Goal: Task Accomplishment & Management: Manage account settings

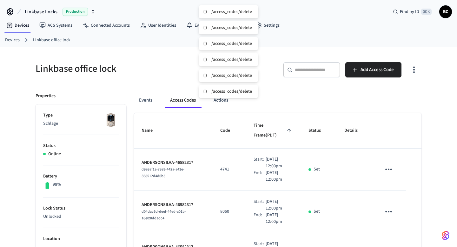
scroll to position [1365, 0]
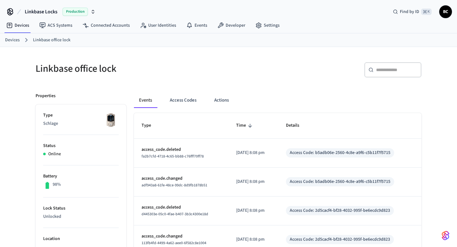
click at [187, 115] on th "Type" at bounding box center [181, 125] width 95 height 25
click at [185, 103] on button "Access Codes" at bounding box center [183, 100] width 37 height 15
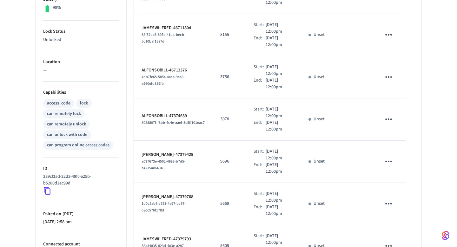
scroll to position [345, 0]
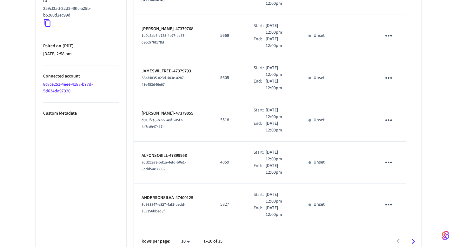
click at [188, 230] on li "All" at bounding box center [183, 228] width 17 height 17
type input "**"
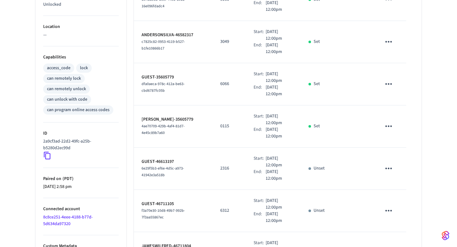
scroll to position [280, 0]
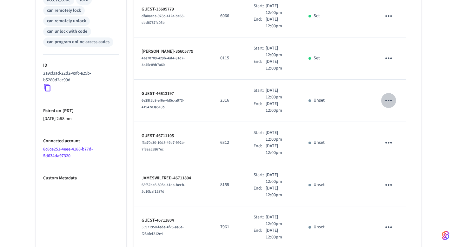
click at [393, 96] on icon "sticky table" at bounding box center [389, 101] width 10 height 10
click at [396, 120] on li "Delete" at bounding box center [404, 126] width 30 height 17
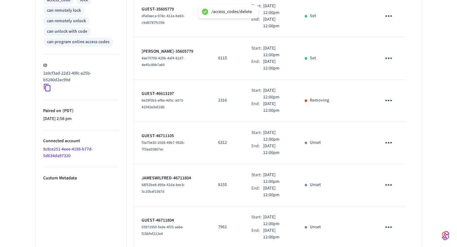
click at [387, 138] on icon "sticky table" at bounding box center [389, 143] width 10 height 10
click at [393, 167] on li "Delete" at bounding box center [404, 168] width 30 height 17
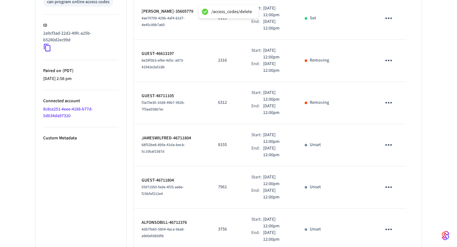
scroll to position [335, 0]
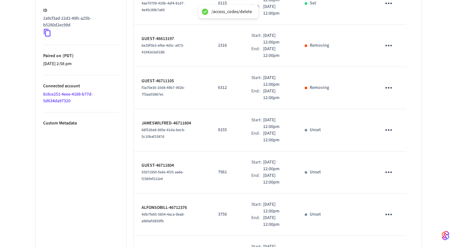
click at [394, 123] on button "sticky table" at bounding box center [388, 130] width 15 height 15
click at [397, 164] on li "Delete" at bounding box center [401, 158] width 30 height 17
click at [389, 167] on icon "sticky table" at bounding box center [389, 172] width 10 height 10
click at [400, 201] on li "Delete" at bounding box center [404, 198] width 30 height 17
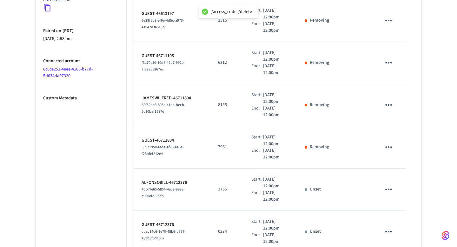
scroll to position [411, 0]
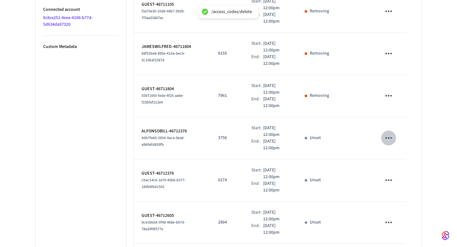
click at [382, 130] on button "sticky table" at bounding box center [388, 137] width 15 height 15
click at [390, 165] on li "Delete" at bounding box center [401, 166] width 30 height 17
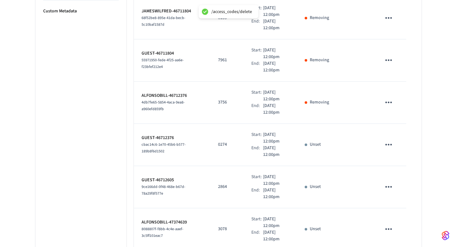
scroll to position [483, 0]
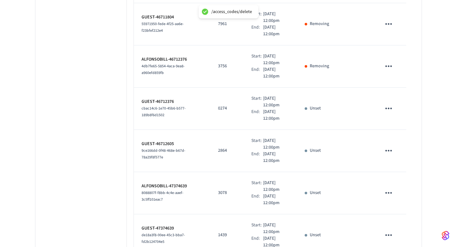
click at [389, 103] on icon "sticky table" at bounding box center [389, 108] width 10 height 10
click at [398, 134] on icon at bounding box center [396, 134] width 5 height 5
click at [392, 146] on icon "sticky table" at bounding box center [389, 151] width 10 height 10
click at [395, 171] on li "Delete" at bounding box center [404, 176] width 30 height 17
click at [391, 188] on icon "sticky table" at bounding box center [389, 193] width 10 height 10
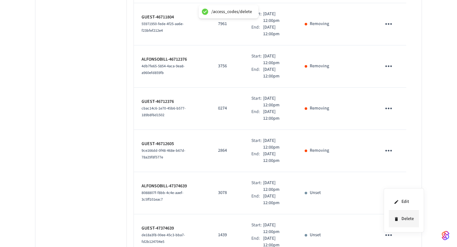
click at [397, 215] on li "Delete" at bounding box center [404, 218] width 30 height 17
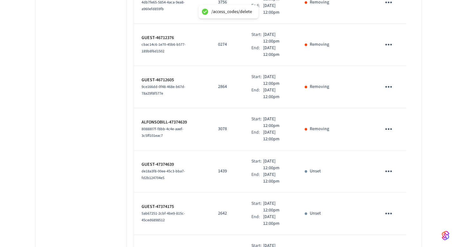
scroll to position [605, 0]
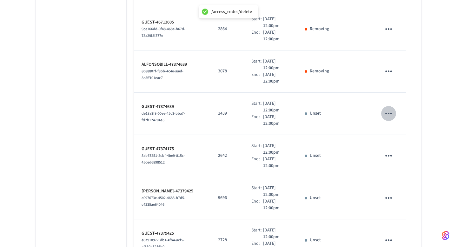
click at [391, 113] on icon "sticky table" at bounding box center [388, 114] width 7 height 2
click at [397, 138] on li "Delete" at bounding box center [406, 135] width 30 height 17
click at [388, 151] on icon "sticky table" at bounding box center [389, 156] width 10 height 10
click at [398, 177] on li "Delete" at bounding box center [404, 181] width 30 height 17
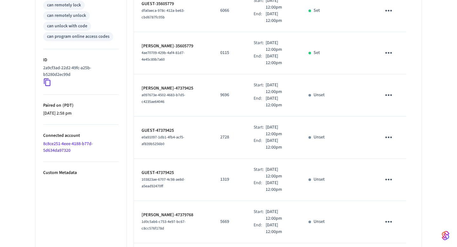
scroll to position [299, 0]
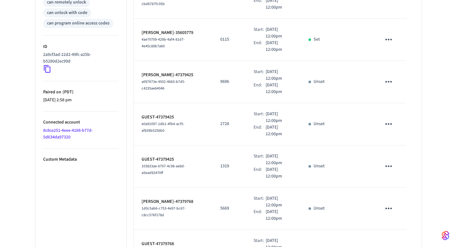
click at [389, 77] on icon "sticky table" at bounding box center [389, 82] width 10 height 10
click at [399, 105] on li "Delete" at bounding box center [404, 107] width 30 height 17
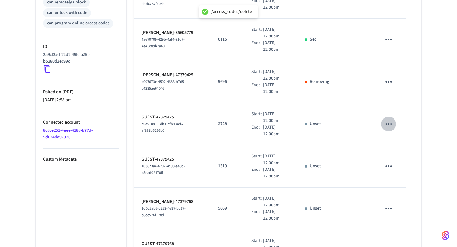
click at [391, 119] on icon "sticky table" at bounding box center [389, 124] width 10 height 10
click at [395, 156] on li "Delete" at bounding box center [404, 150] width 30 height 17
click at [392, 161] on icon "sticky table" at bounding box center [389, 166] width 10 height 10
click at [398, 190] on icon at bounding box center [396, 192] width 5 height 5
click at [388, 204] on icon "sticky table" at bounding box center [389, 209] width 10 height 10
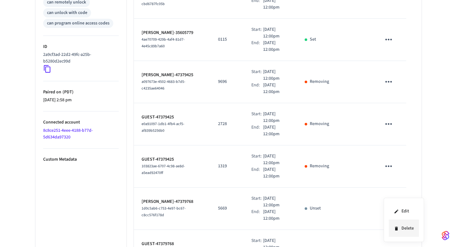
click at [403, 233] on li "Delete" at bounding box center [404, 228] width 30 height 17
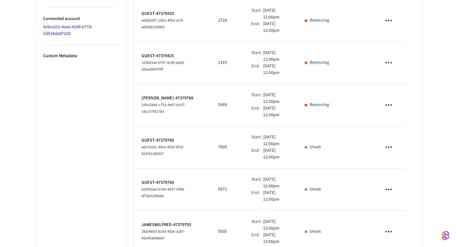
click at [391, 142] on icon "sticky table" at bounding box center [389, 147] width 10 height 10
click at [394, 176] on li "Delete" at bounding box center [404, 173] width 30 height 17
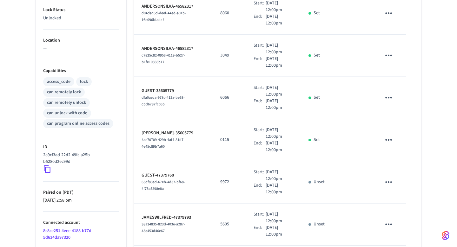
scroll to position [220, 0]
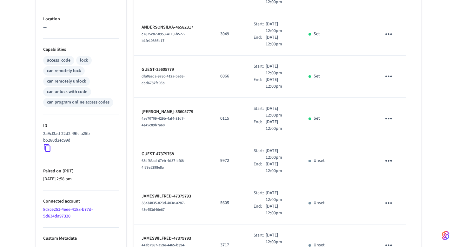
click at [385, 156] on icon "sticky table" at bounding box center [389, 161] width 10 height 10
click at [398, 188] on icon at bounding box center [396, 186] width 5 height 5
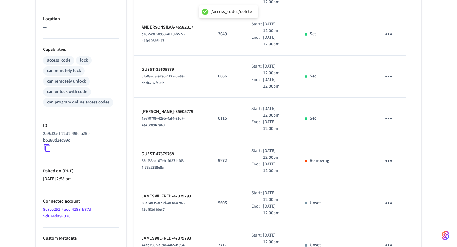
click at [391, 198] on icon "sticky table" at bounding box center [389, 203] width 10 height 10
click at [398, 224] on li "Delete" at bounding box center [404, 228] width 30 height 17
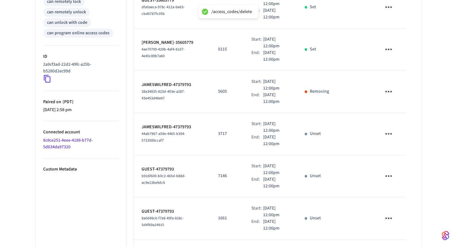
scroll to position [298, 0]
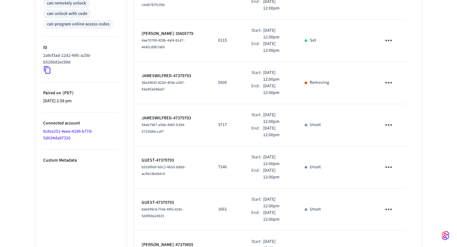
click at [384, 120] on icon "sticky table" at bounding box center [389, 125] width 10 height 10
click at [395, 154] on li "Delete" at bounding box center [404, 151] width 30 height 17
click at [387, 120] on icon "sticky table" at bounding box center [389, 125] width 10 height 10
click at [395, 149] on icon at bounding box center [396, 151] width 5 height 5
click at [385, 120] on icon "sticky table" at bounding box center [389, 125] width 10 height 10
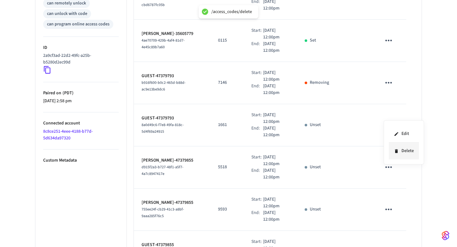
click at [402, 151] on li "Delete" at bounding box center [404, 151] width 30 height 17
click at [387, 120] on icon "sticky table" at bounding box center [389, 125] width 10 height 10
click at [395, 149] on icon at bounding box center [396, 151] width 5 height 5
click at [386, 124] on icon "sticky table" at bounding box center [388, 125] width 7 height 2
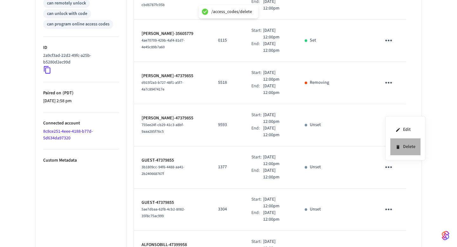
click at [392, 150] on li "Delete" at bounding box center [406, 146] width 30 height 17
click at [386, 120] on icon "sticky table" at bounding box center [389, 125] width 10 height 10
click at [392, 150] on li "Delete" at bounding box center [404, 151] width 30 height 17
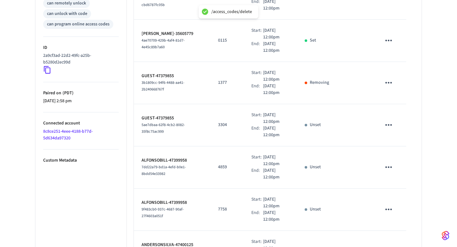
click at [390, 120] on icon "sticky table" at bounding box center [389, 125] width 10 height 10
click at [397, 149] on icon at bounding box center [396, 151] width 3 height 4
click at [386, 120] on icon "sticky table" at bounding box center [389, 125] width 10 height 10
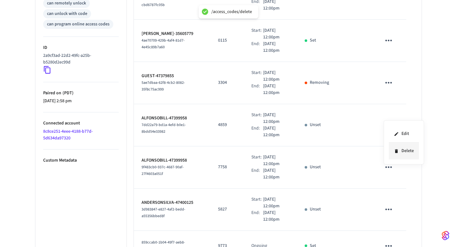
click at [392, 150] on li "Delete" at bounding box center [404, 151] width 30 height 17
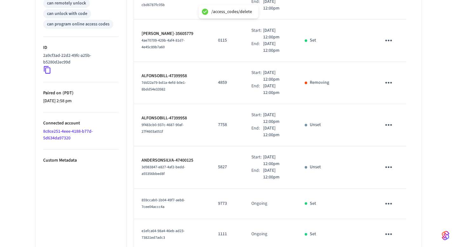
click at [386, 120] on icon "sticky table" at bounding box center [389, 125] width 10 height 10
click at [396, 153] on li "Delete" at bounding box center [404, 151] width 30 height 17
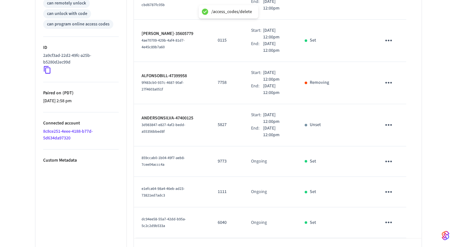
click at [390, 120] on icon "sticky table" at bounding box center [389, 125] width 10 height 10
click at [402, 156] on li "Delete" at bounding box center [404, 151] width 30 height 17
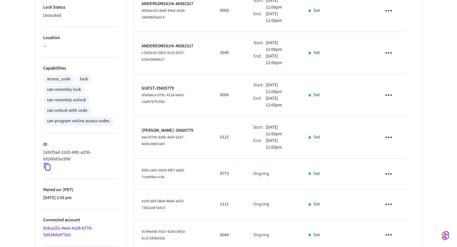
scroll to position [197, 0]
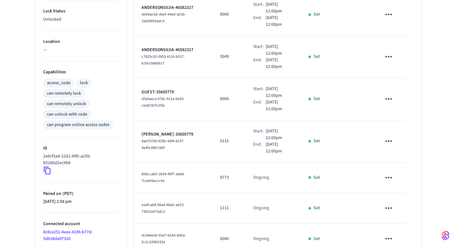
click at [395, 170] on button "sticky table" at bounding box center [388, 177] width 15 height 15
click at [403, 203] on li "Delete" at bounding box center [401, 205] width 30 height 17
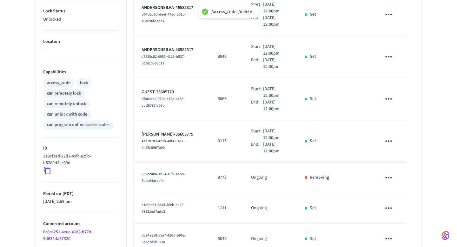
click at [391, 203] on icon "sticky table" at bounding box center [389, 208] width 10 height 10
click at [400, 226] on li "Delete" at bounding box center [404, 228] width 30 height 17
click at [392, 234] on icon "sticky table" at bounding box center [389, 239] width 10 height 10
click at [403, 232] on li "Delete" at bounding box center [404, 228] width 30 height 17
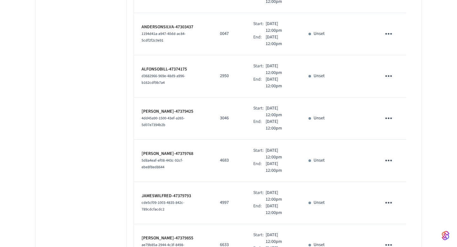
scroll to position [894, 0]
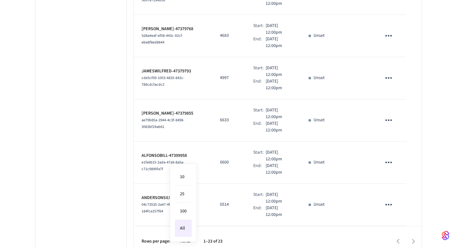
click at [188, 229] on li "All" at bounding box center [183, 228] width 17 height 17
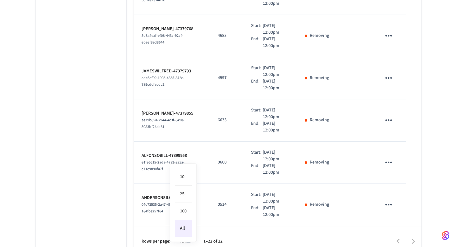
click at [188, 228] on li "All" at bounding box center [183, 228] width 17 height 17
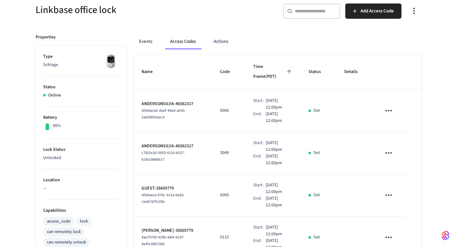
scroll to position [142, 0]
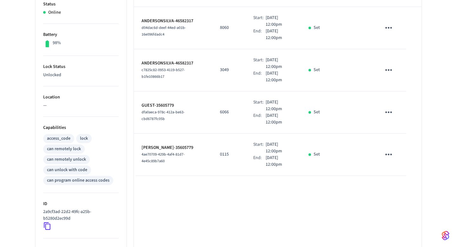
click at [386, 154] on icon "sticky table" at bounding box center [388, 155] width 7 height 2
click at [404, 179] on li "Delete" at bounding box center [406, 176] width 30 height 17
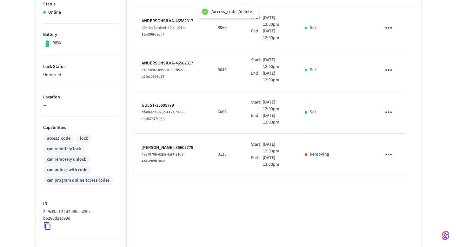
click at [392, 107] on icon "sticky table" at bounding box center [389, 112] width 10 height 10
click at [396, 138] on icon at bounding box center [396, 139] width 3 height 4
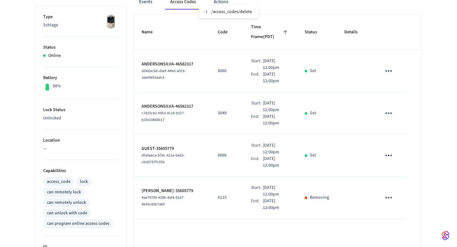
scroll to position [95, 0]
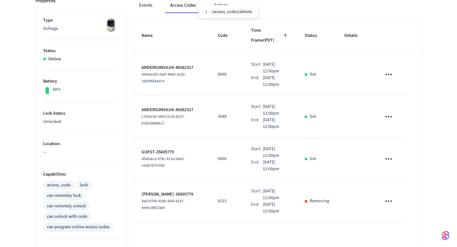
click at [387, 97] on td "sticky table" at bounding box center [390, 117] width 33 height 42
click at [387, 109] on button "sticky table" at bounding box center [388, 116] width 15 height 15
click at [401, 142] on li "Delete" at bounding box center [401, 145] width 30 height 17
click at [377, 144] on td "sticky table" at bounding box center [390, 159] width 33 height 42
click at [385, 154] on icon "sticky table" at bounding box center [389, 159] width 10 height 10
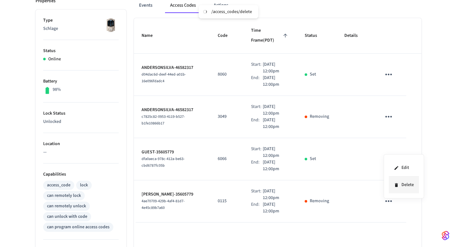
click at [405, 183] on li "Delete" at bounding box center [404, 185] width 30 height 17
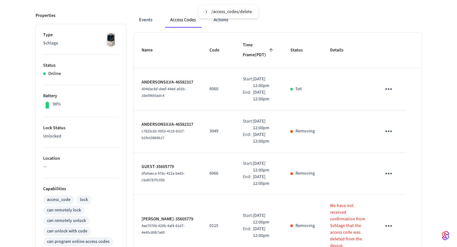
scroll to position [55, 0]
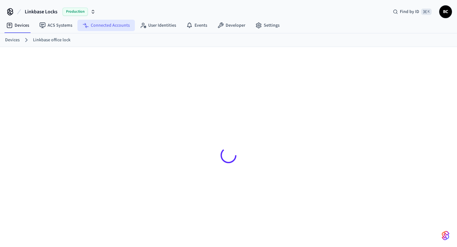
scroll to position [10, 0]
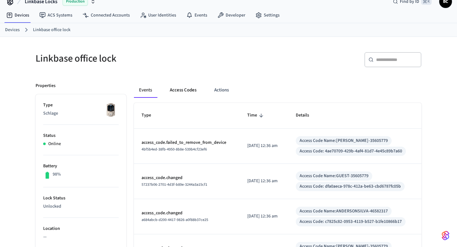
click at [183, 98] on button "Access Codes" at bounding box center [183, 90] width 37 height 15
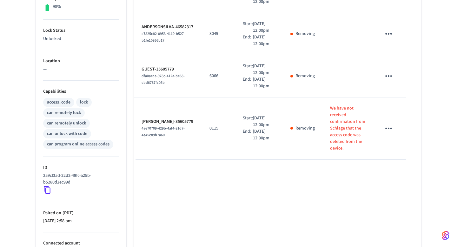
scroll to position [224, 0]
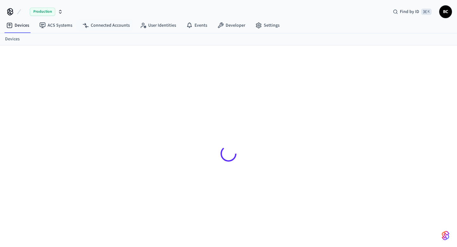
scroll to position [9, 0]
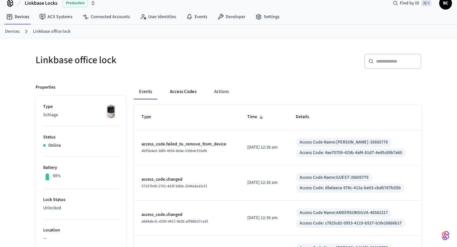
click at [190, 91] on button "Access Codes" at bounding box center [183, 91] width 37 height 15
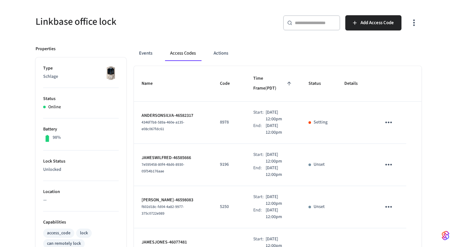
scroll to position [345, 0]
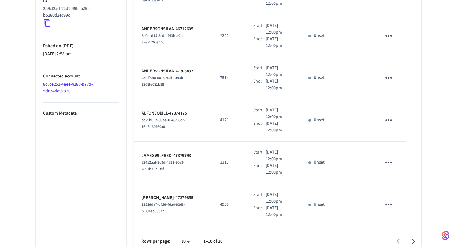
click at [188, 229] on li "All" at bounding box center [183, 228] width 17 height 17
type input "**"
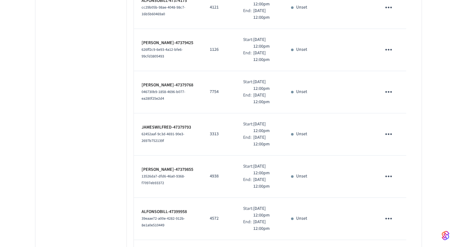
scroll to position [864, 0]
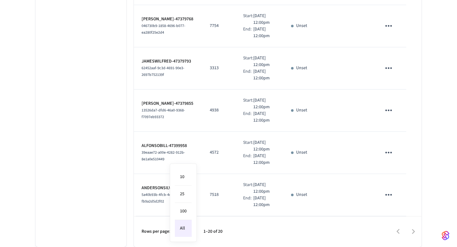
click at [187, 228] on li "All" at bounding box center [183, 228] width 17 height 17
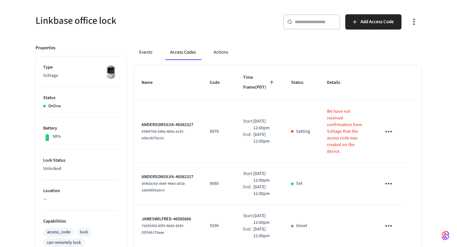
scroll to position [0, 0]
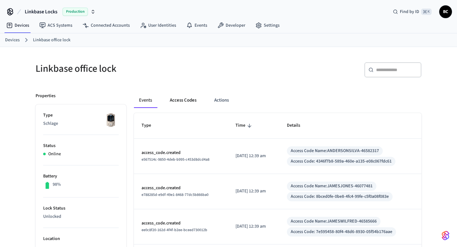
click at [178, 104] on button "Access Codes" at bounding box center [183, 100] width 37 height 15
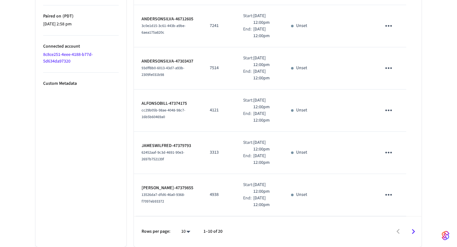
scroll to position [408, 0]
click at [188, 227] on li "All" at bounding box center [183, 228] width 17 height 17
type input "**"
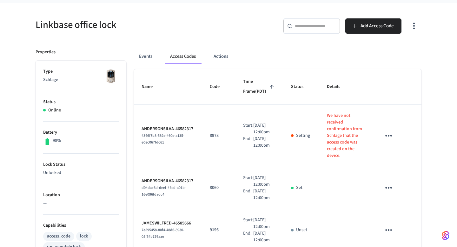
scroll to position [45, 0]
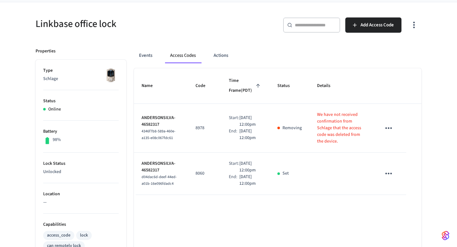
click at [195, 22] on h5 "Linkbase office lock" at bounding box center [130, 23] width 189 height 13
